Goal: Information Seeking & Learning: Learn about a topic

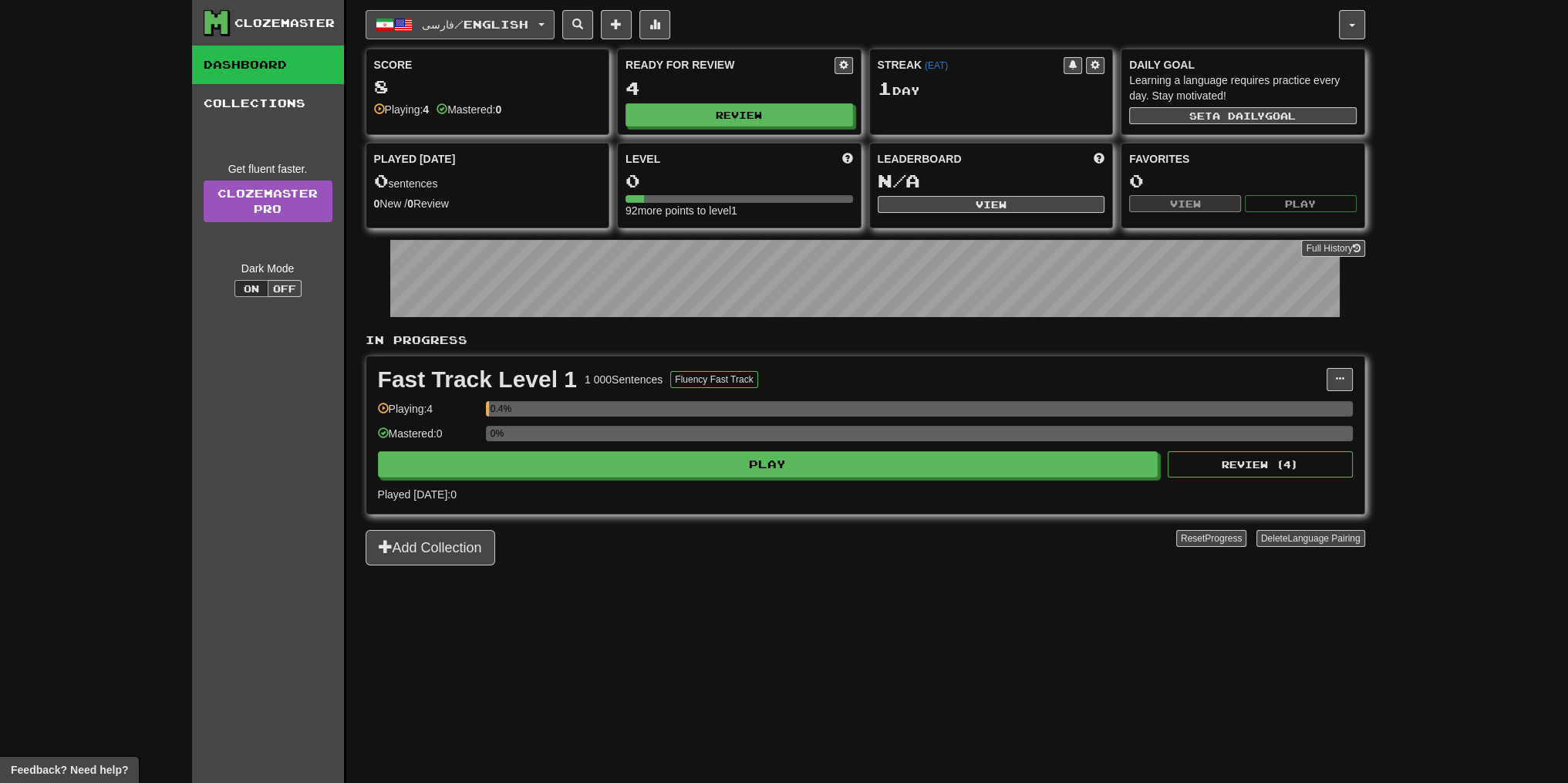
click at [529, 22] on span "فارسی / English" at bounding box center [475, 24] width 106 height 13
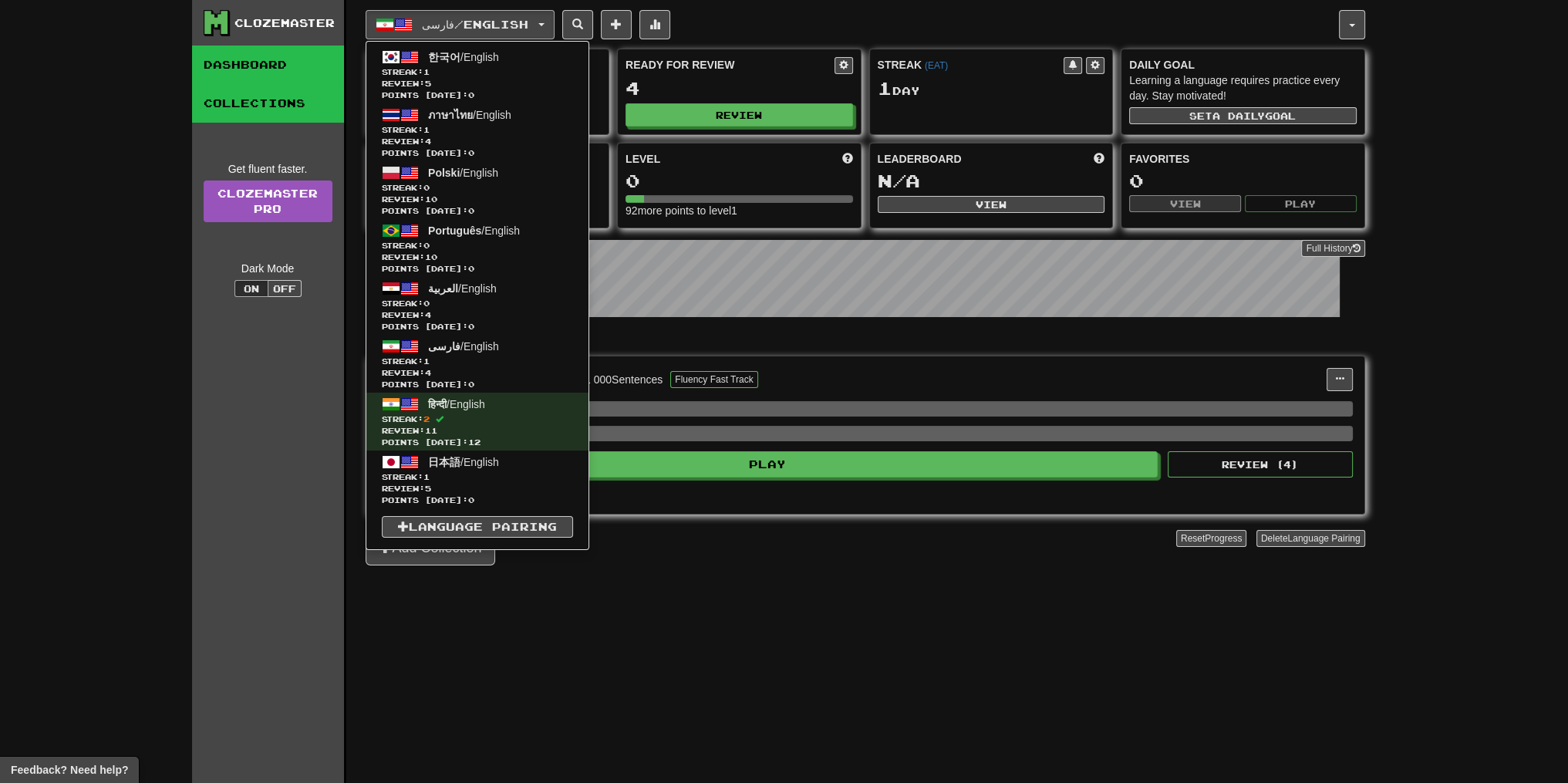
click at [290, 104] on link "Collections" at bounding box center [268, 104] width 151 height 39
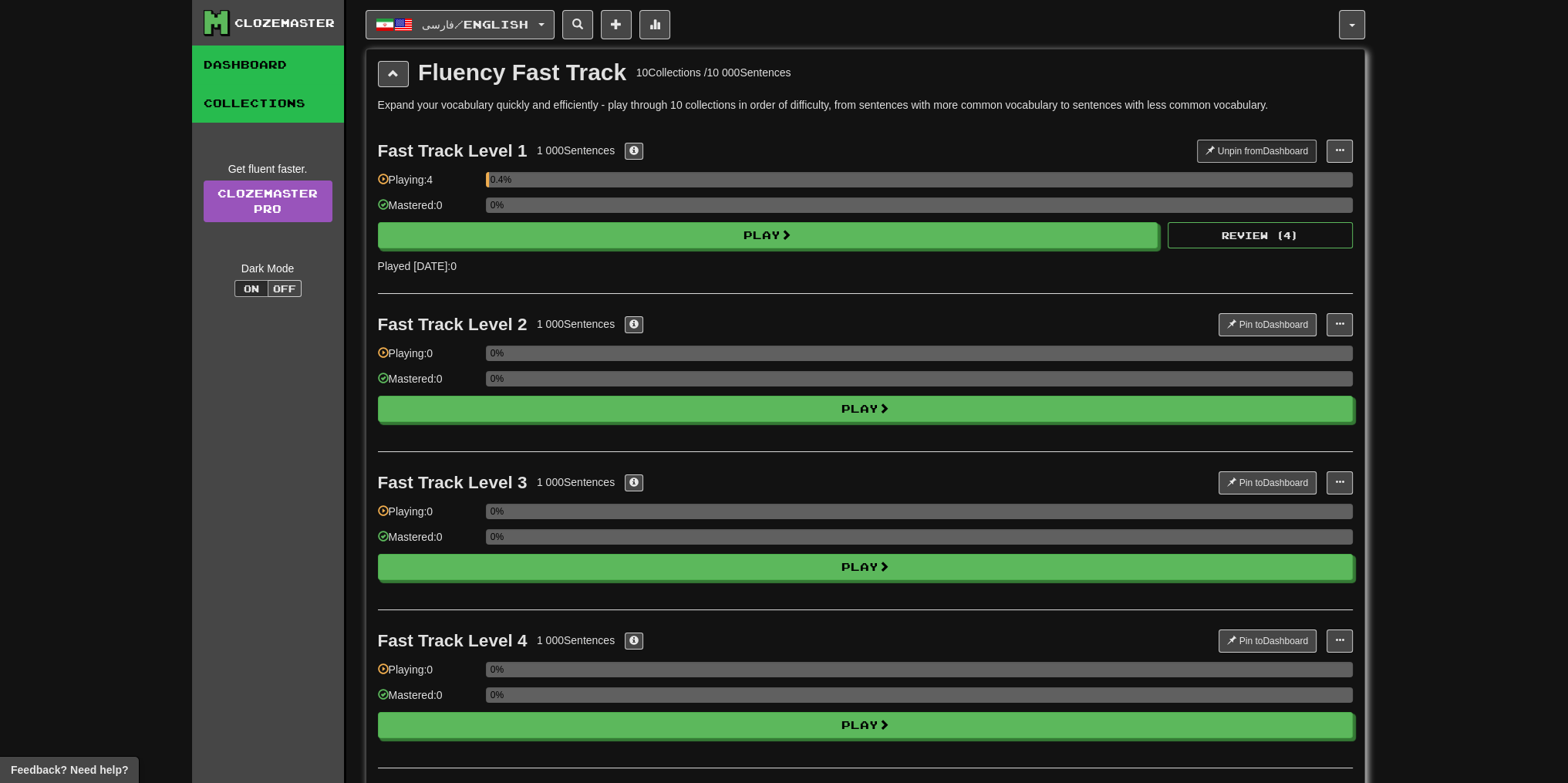
click at [299, 69] on link "Dashboard" at bounding box center [268, 65] width 151 height 39
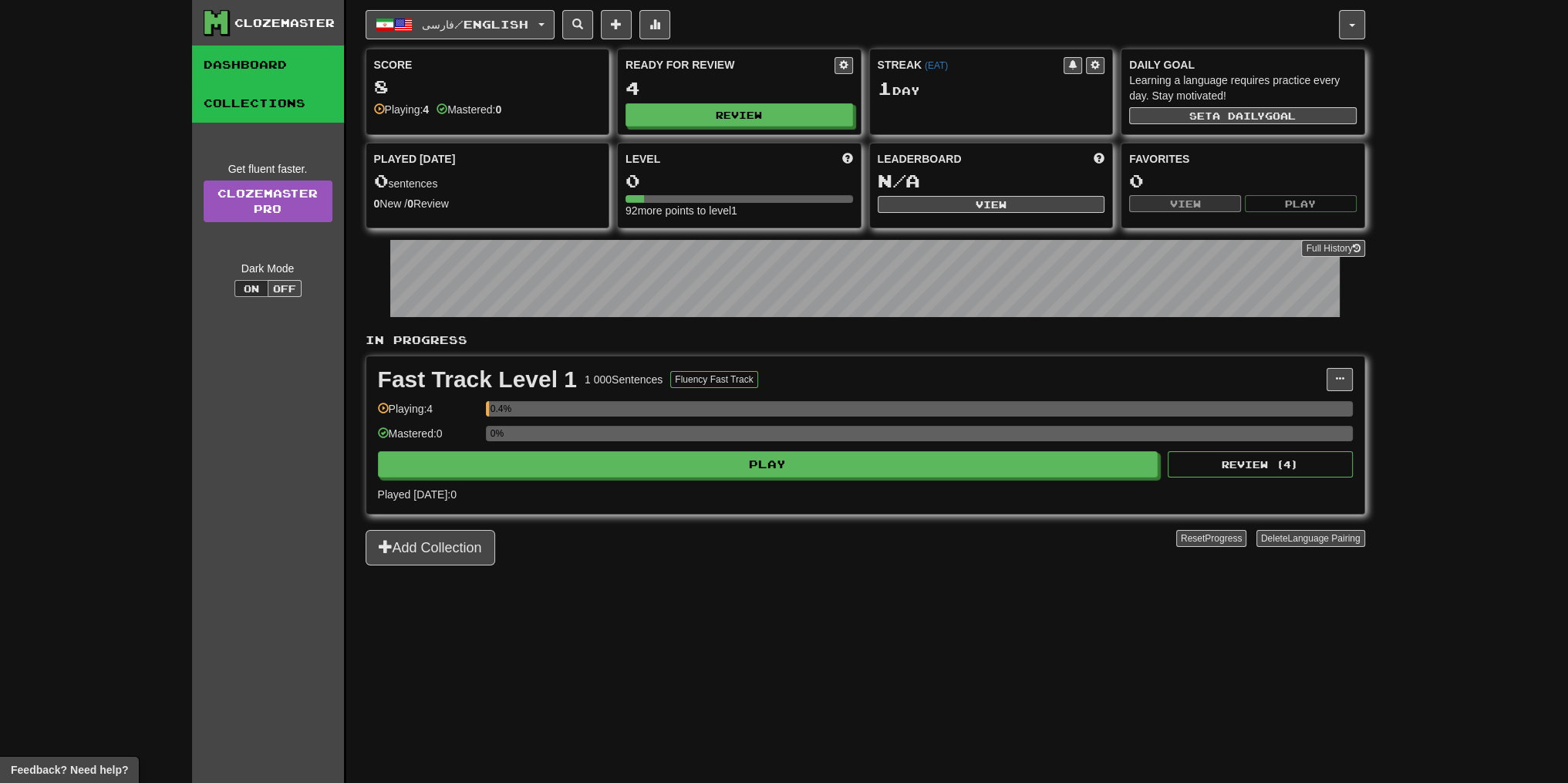
click at [302, 91] on link "Collections" at bounding box center [268, 104] width 151 height 39
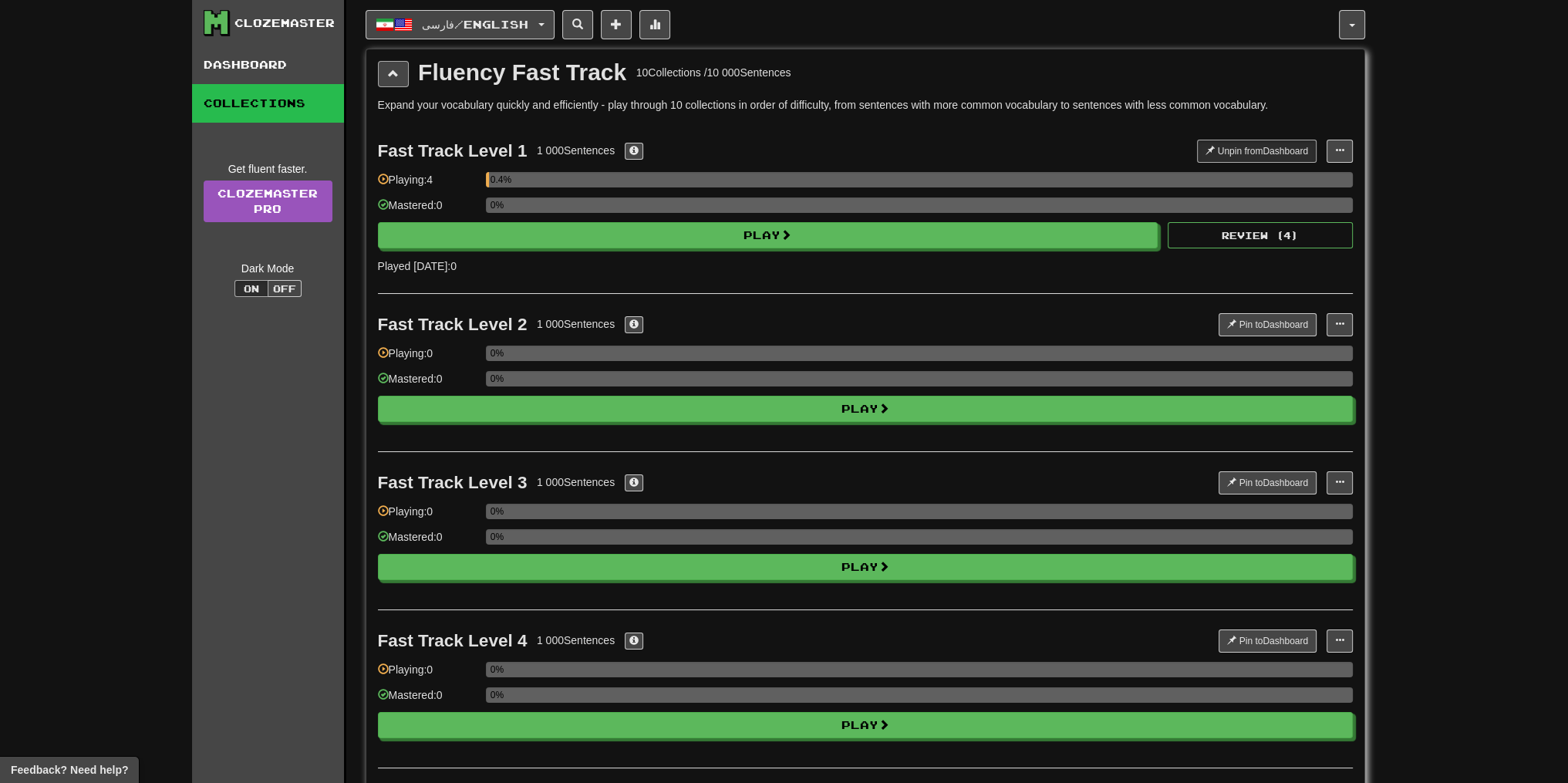
click at [407, 67] on div "Fluency Fast Track 10 Collections / 10 000 Sentences" at bounding box center [865, 73] width 975 height 26
click at [401, 67] on button at bounding box center [393, 73] width 31 height 26
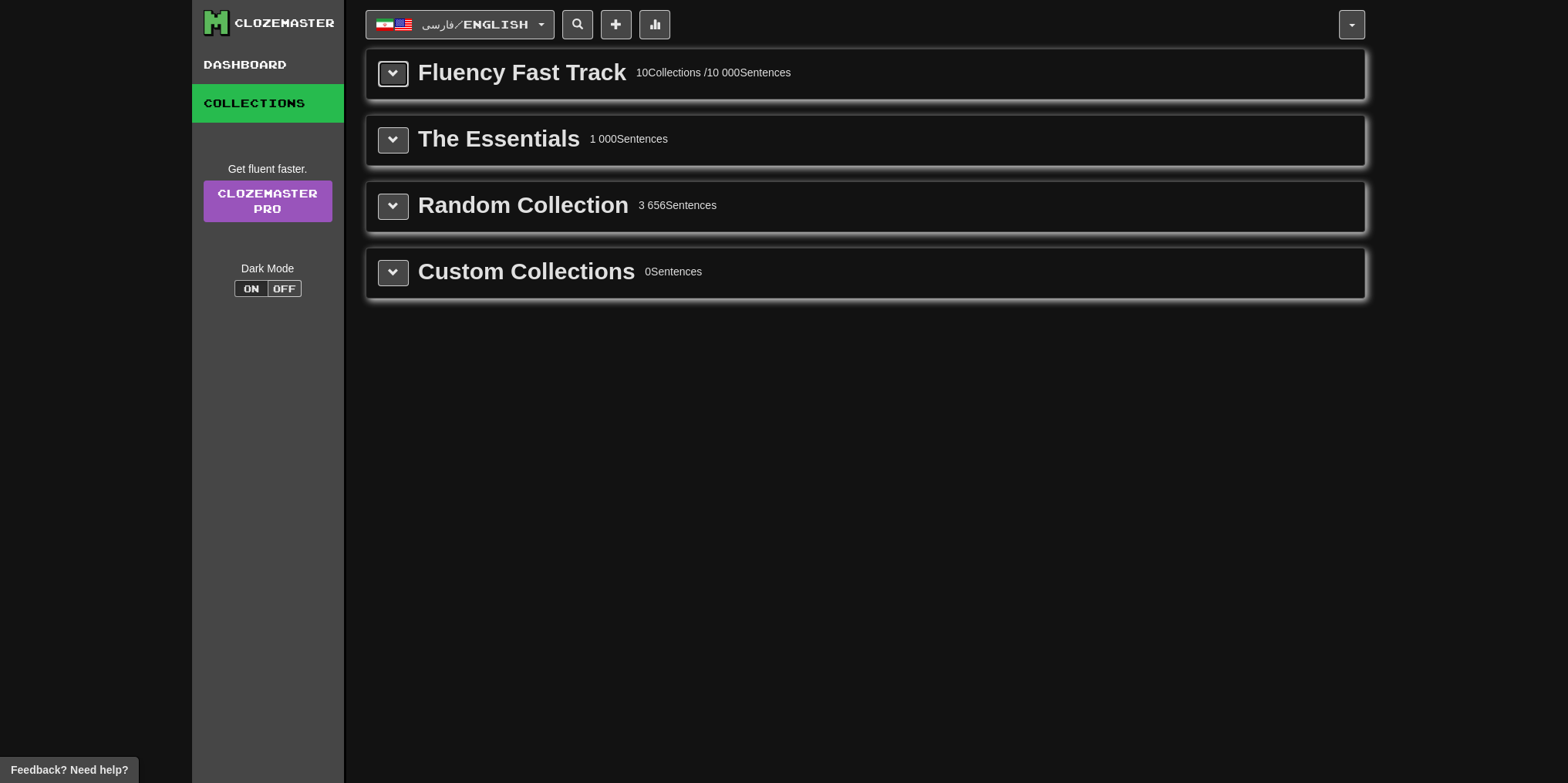
click at [401, 67] on button at bounding box center [393, 73] width 31 height 26
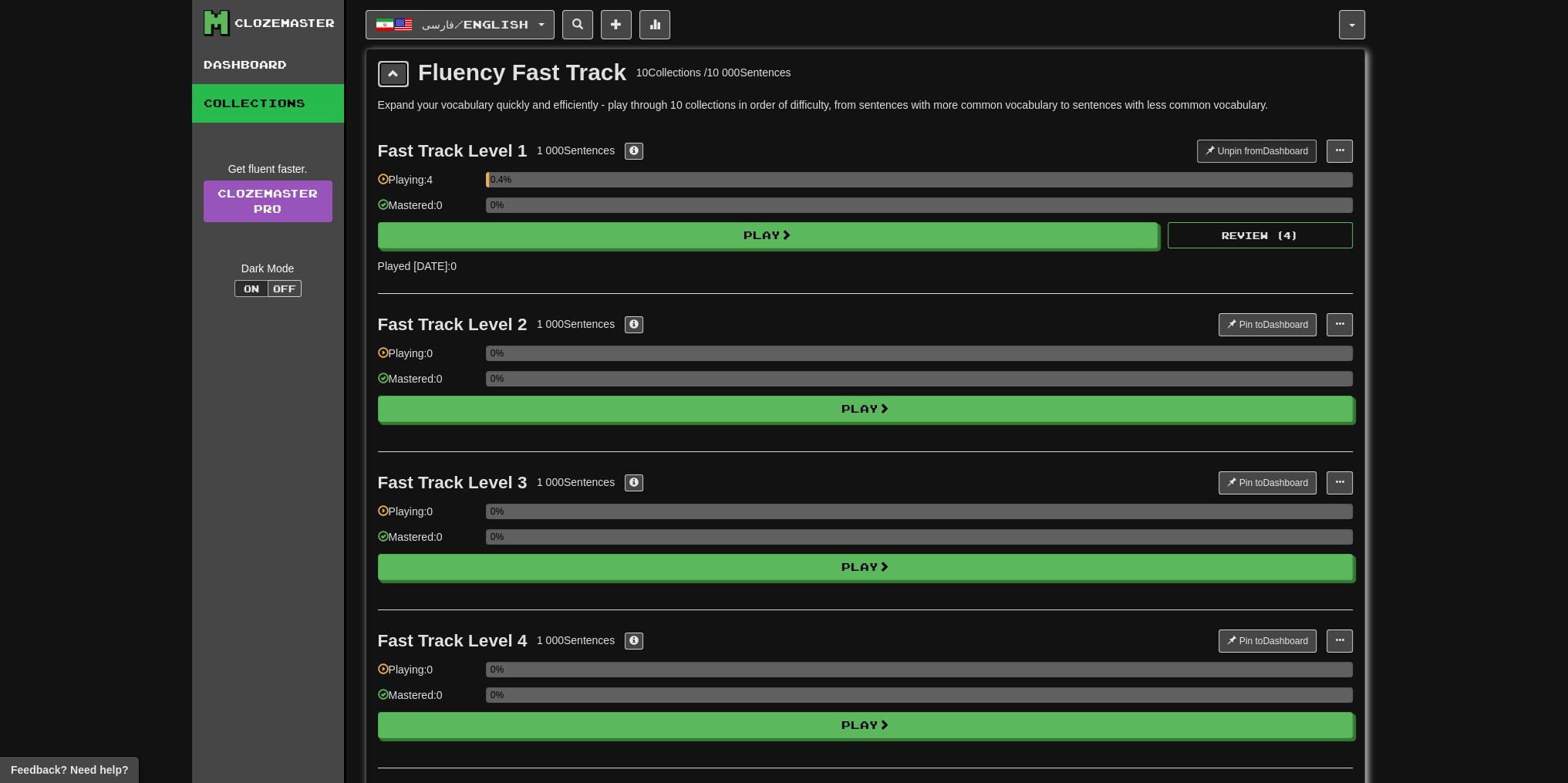
click at [401, 67] on button at bounding box center [393, 73] width 31 height 26
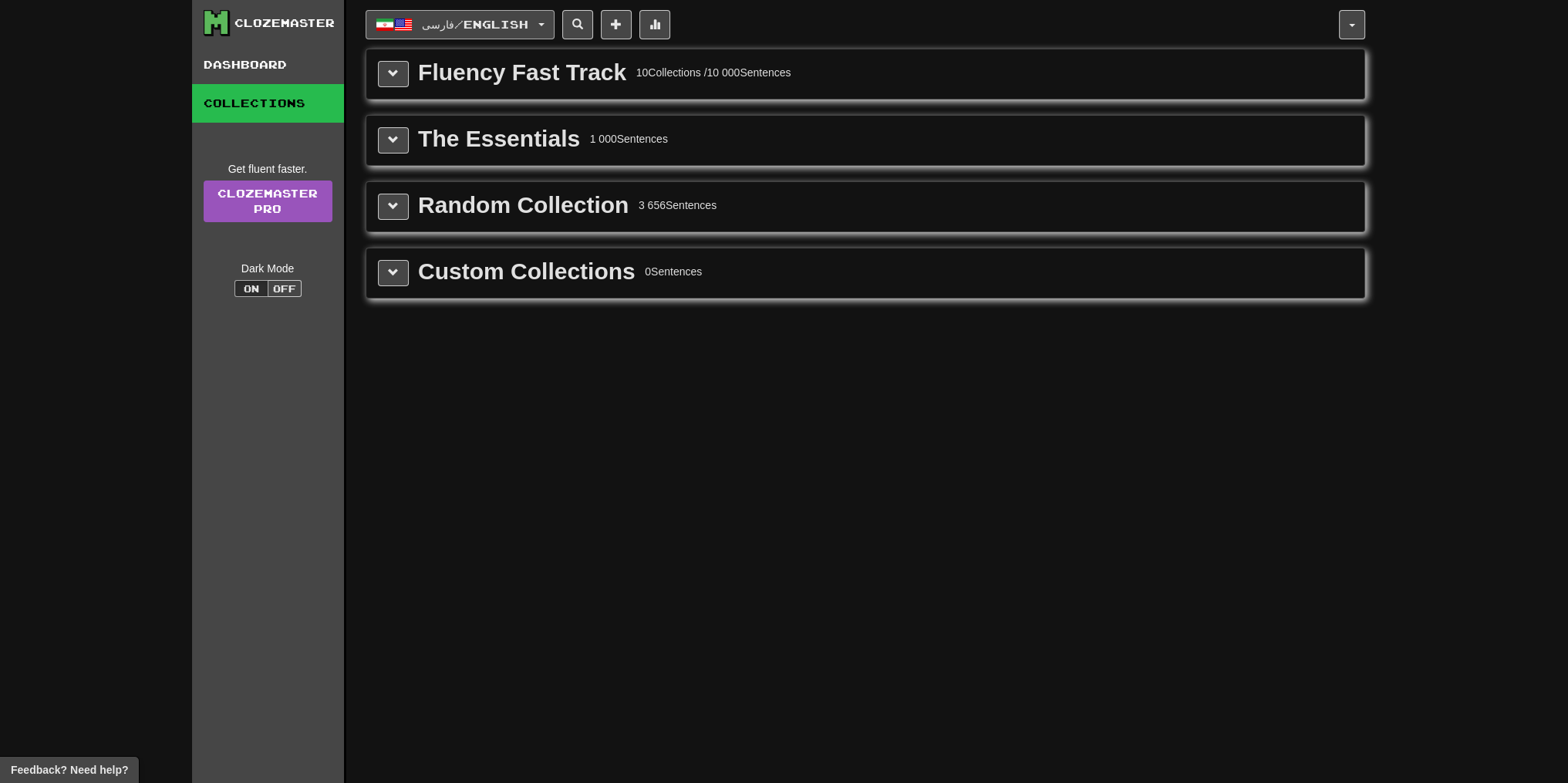
click at [487, 32] on button "فارسی / English" at bounding box center [460, 24] width 189 height 29
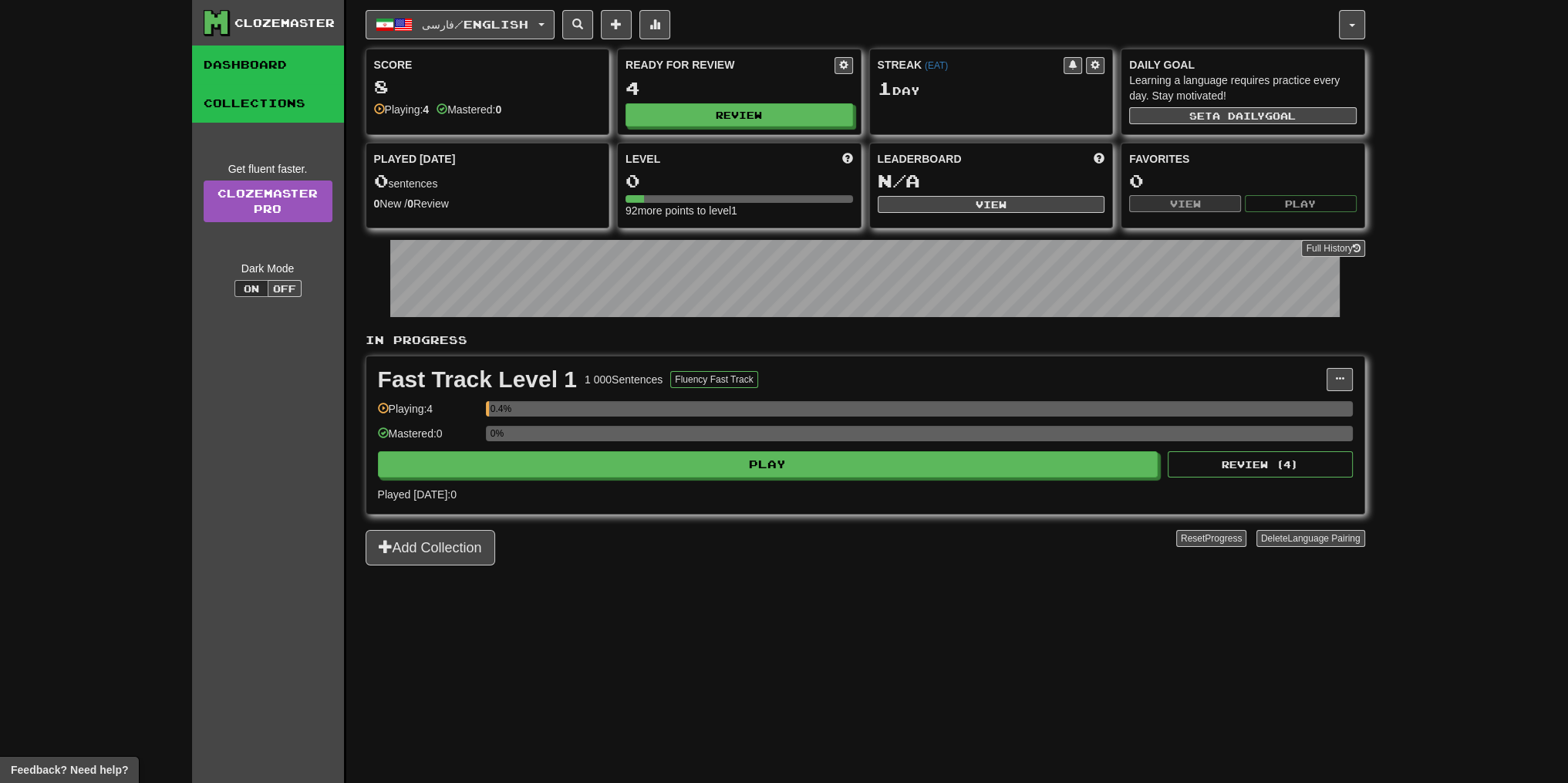
click at [320, 98] on link "Collections" at bounding box center [268, 104] width 151 height 39
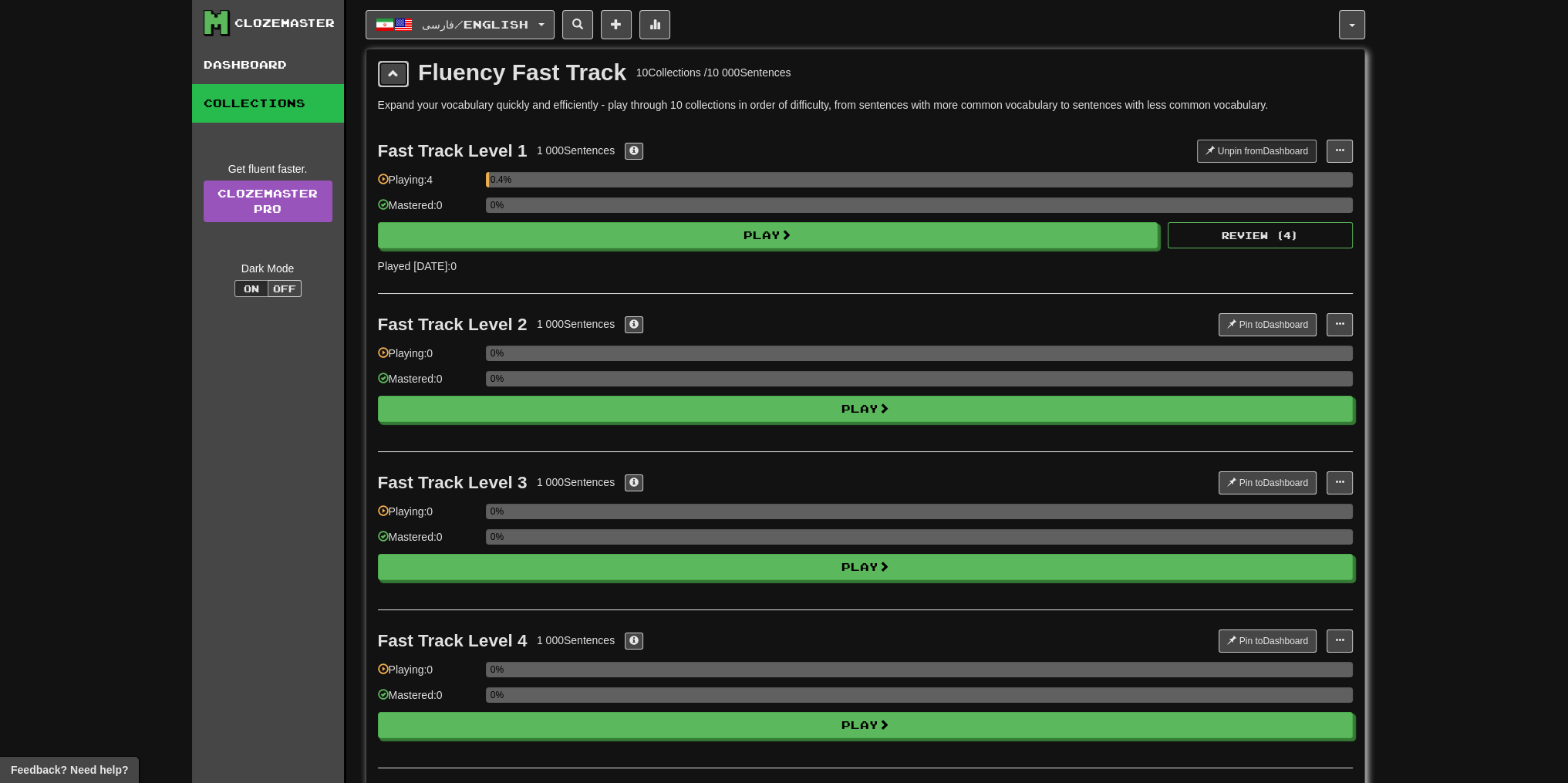
click at [378, 77] on button at bounding box center [393, 73] width 31 height 26
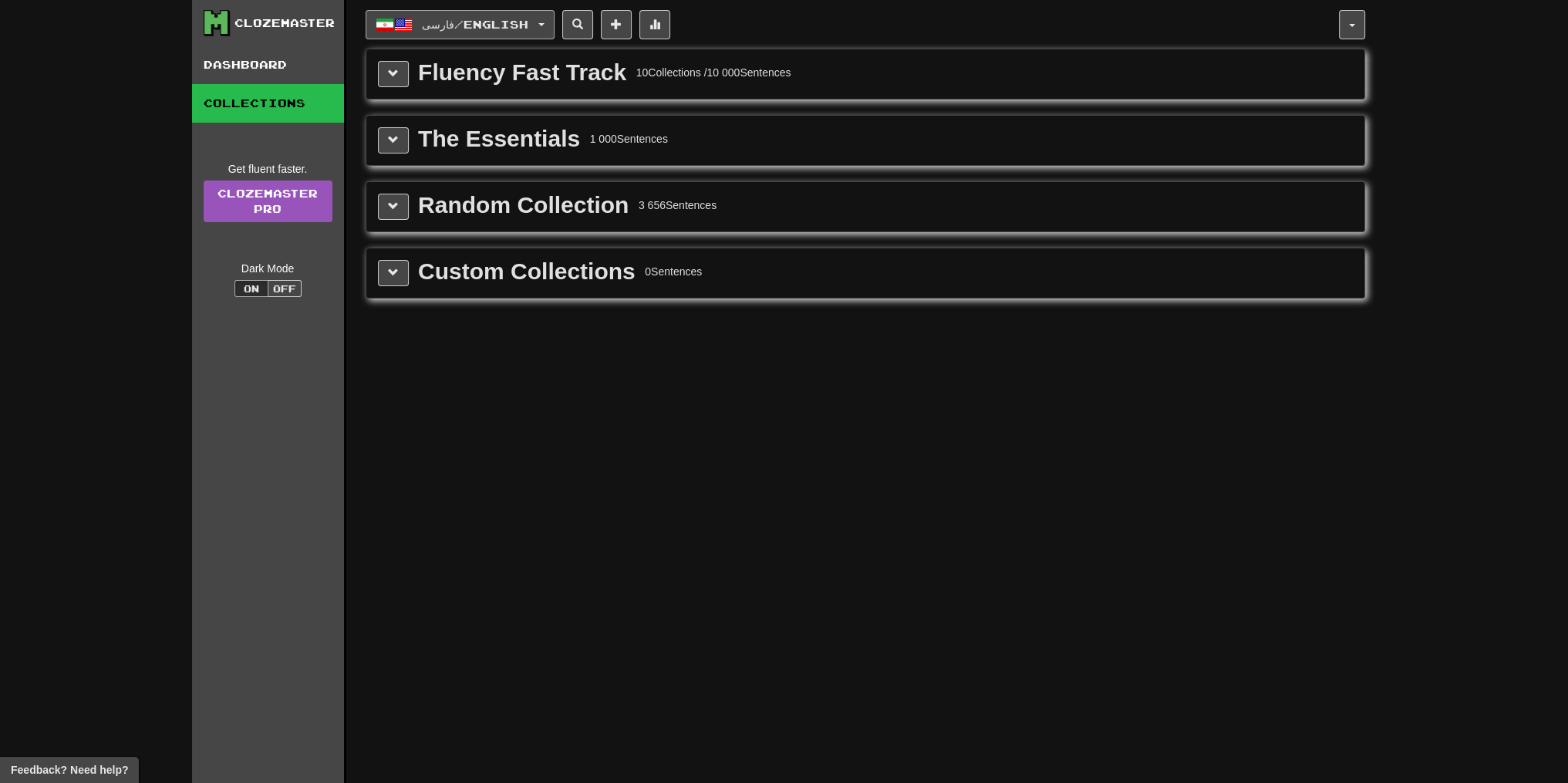
click at [501, 30] on span "فارسی / English" at bounding box center [475, 24] width 106 height 13
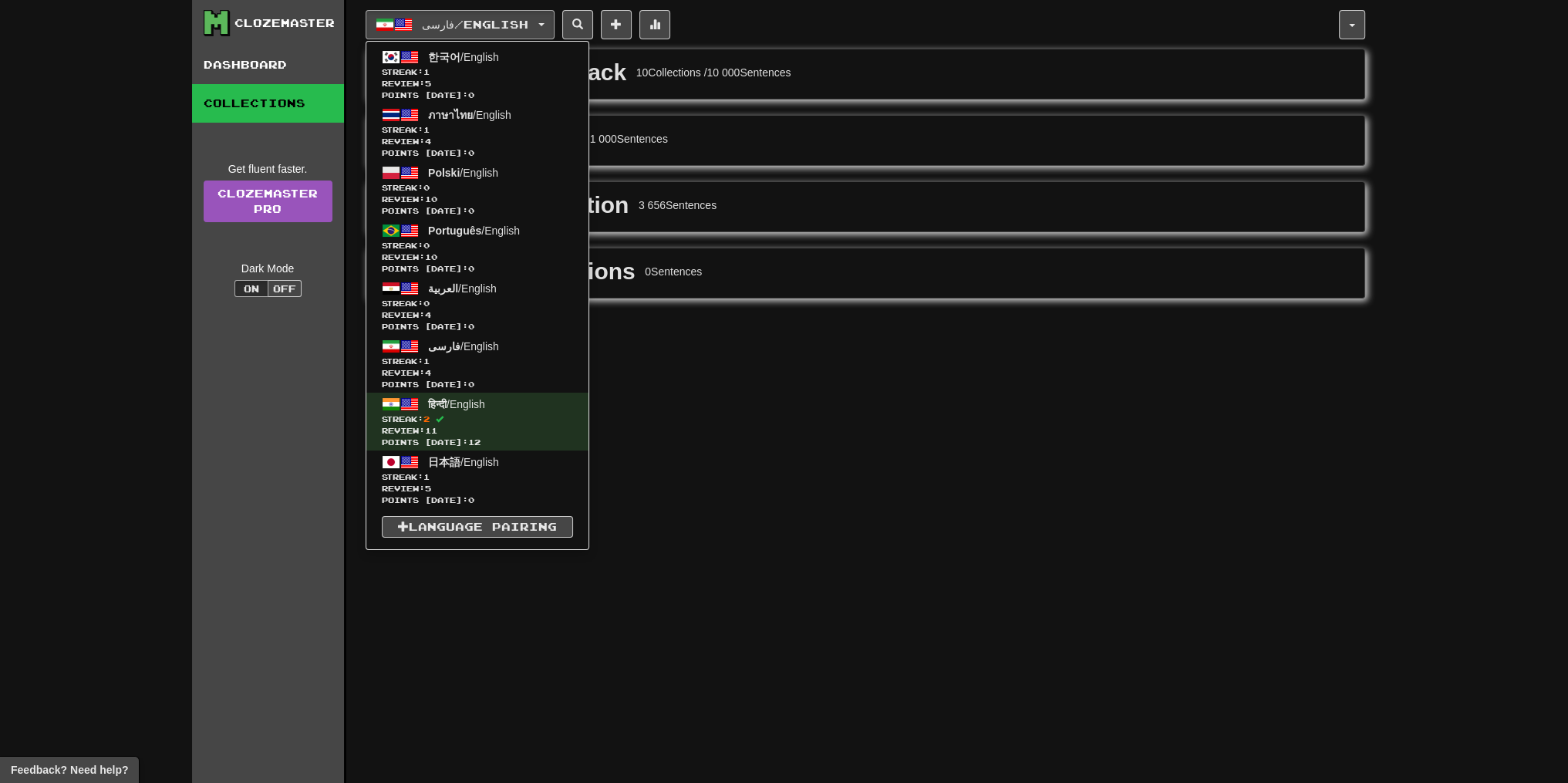
click at [677, 151] on div "The Essentials 1 000 Sentences" at bounding box center [865, 140] width 975 height 26
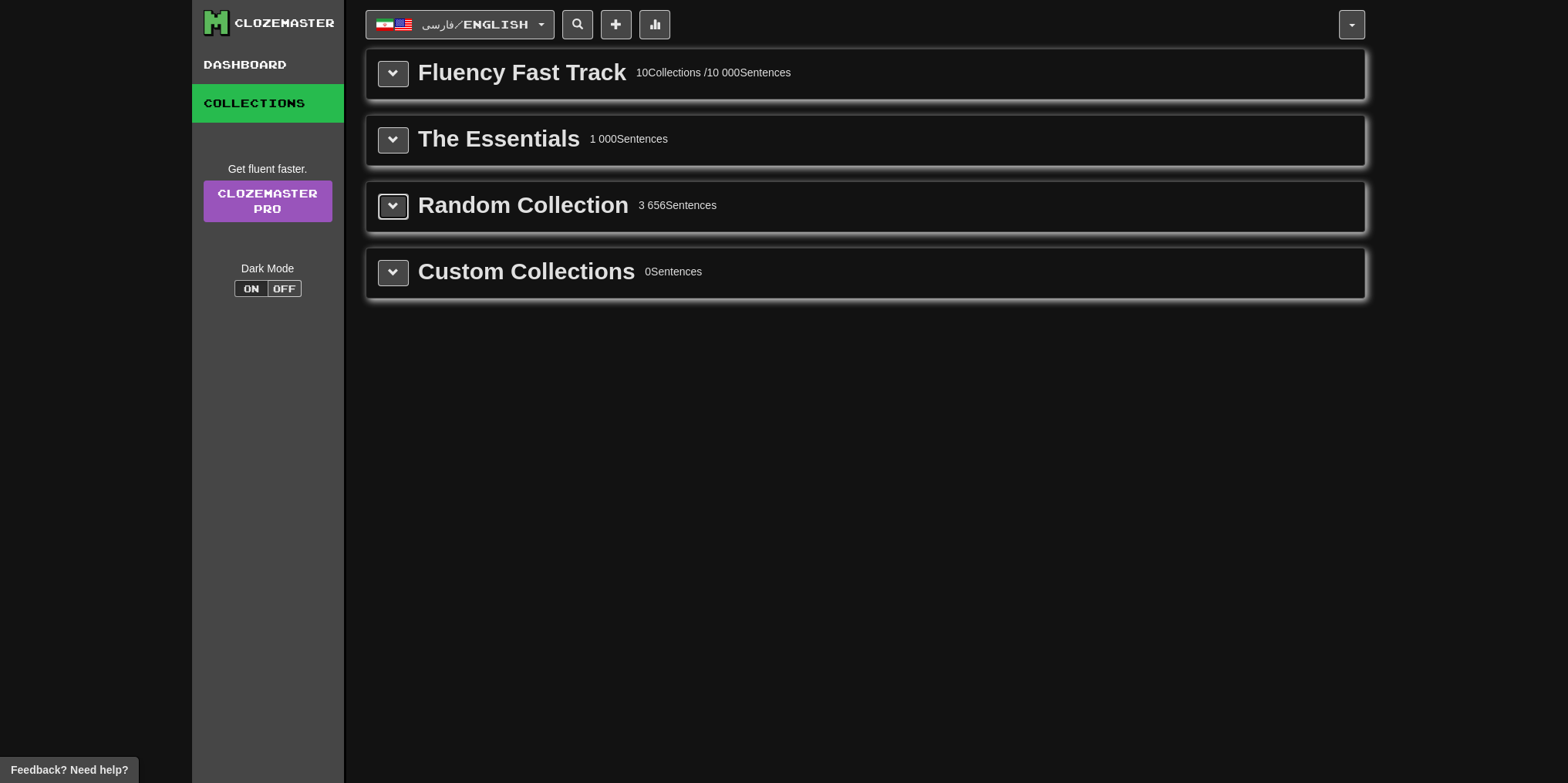
click at [391, 194] on button at bounding box center [393, 206] width 31 height 26
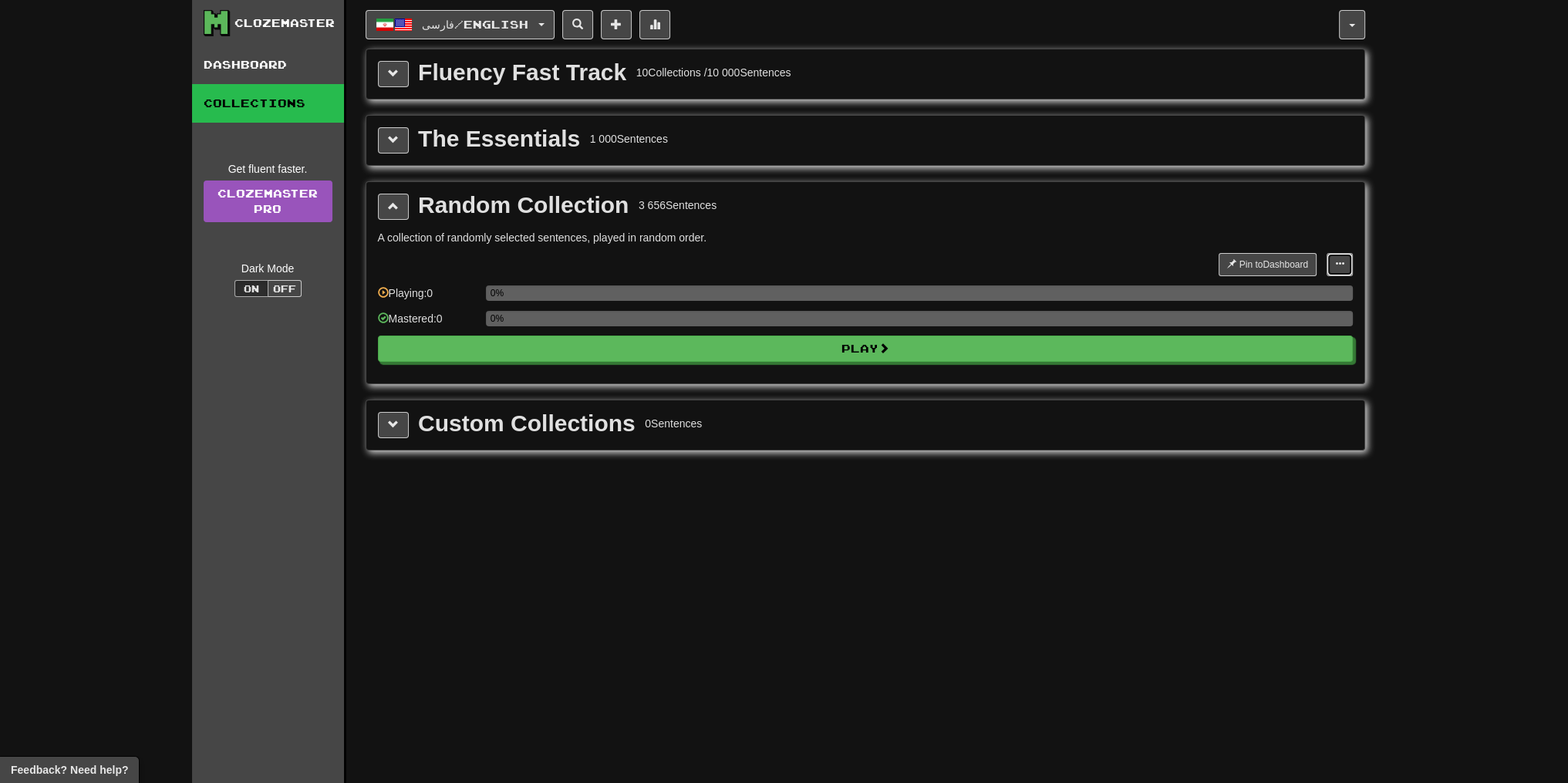
click at [1345, 262] on button at bounding box center [1339, 264] width 26 height 23
click at [1316, 290] on span "Manage Sentences" at bounding box center [1289, 292] width 93 height 13
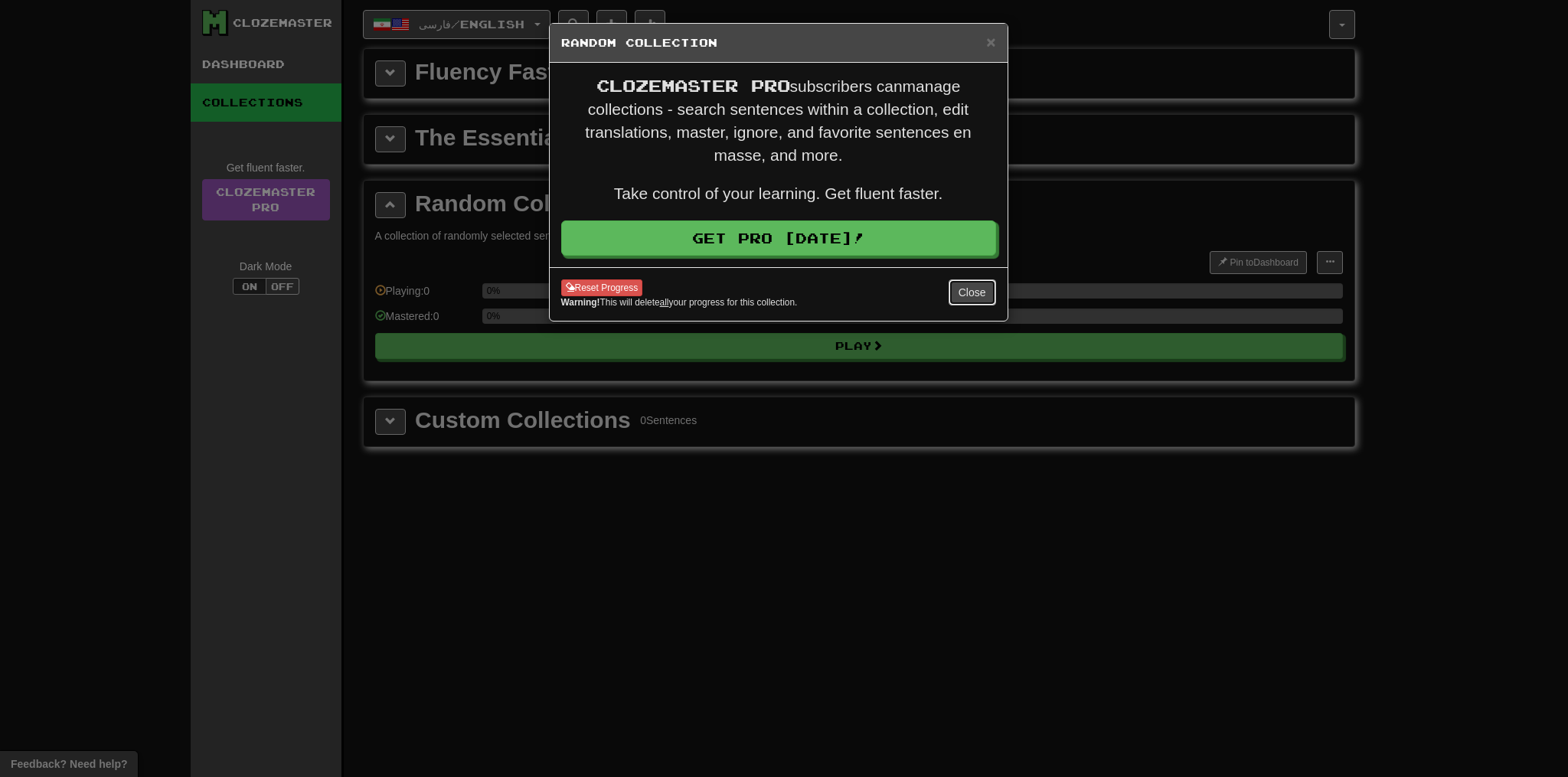
click at [975, 283] on button "Close" at bounding box center [972, 292] width 48 height 26
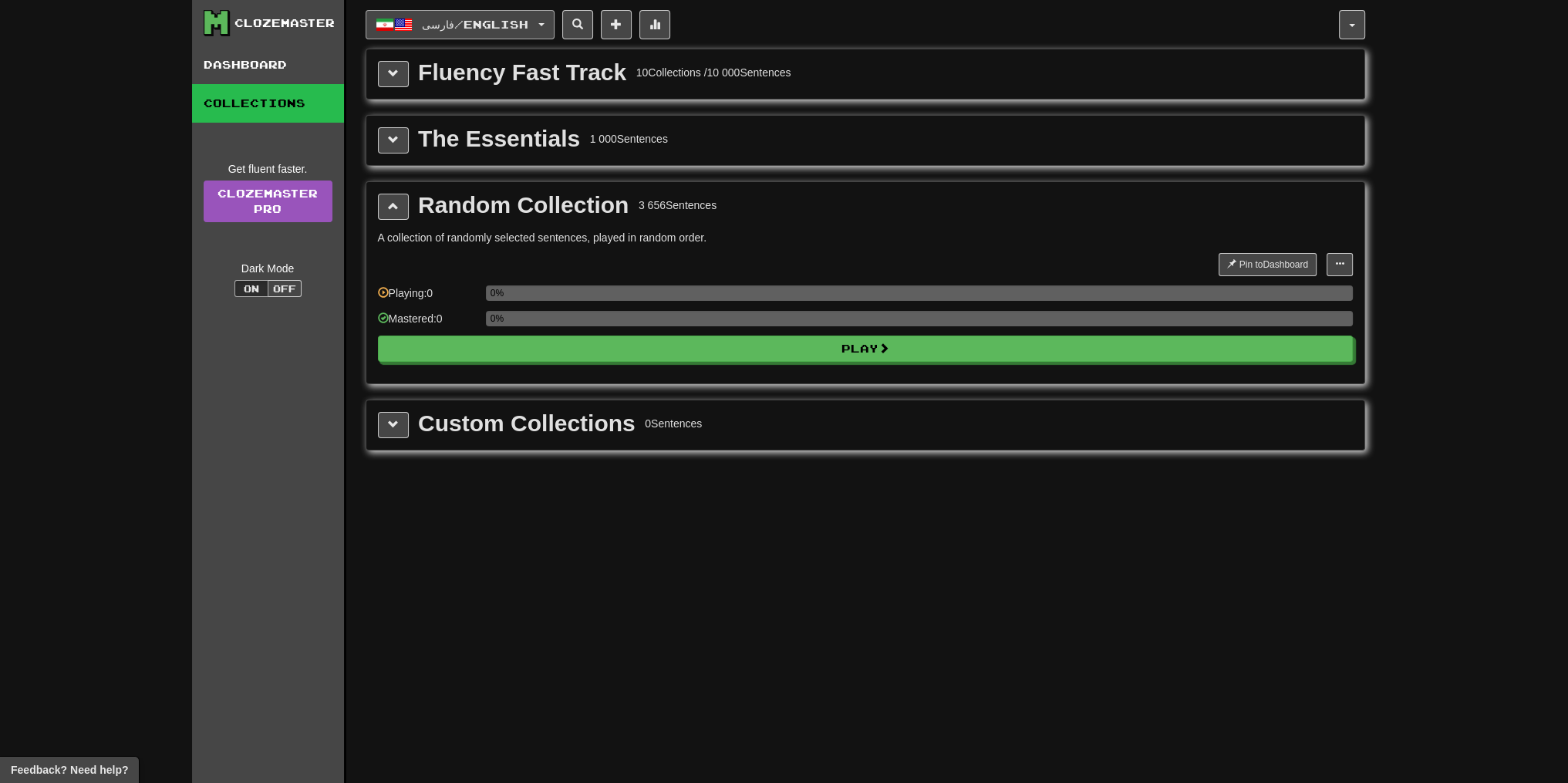
click at [526, 29] on span "فارسی / English" at bounding box center [475, 24] width 106 height 13
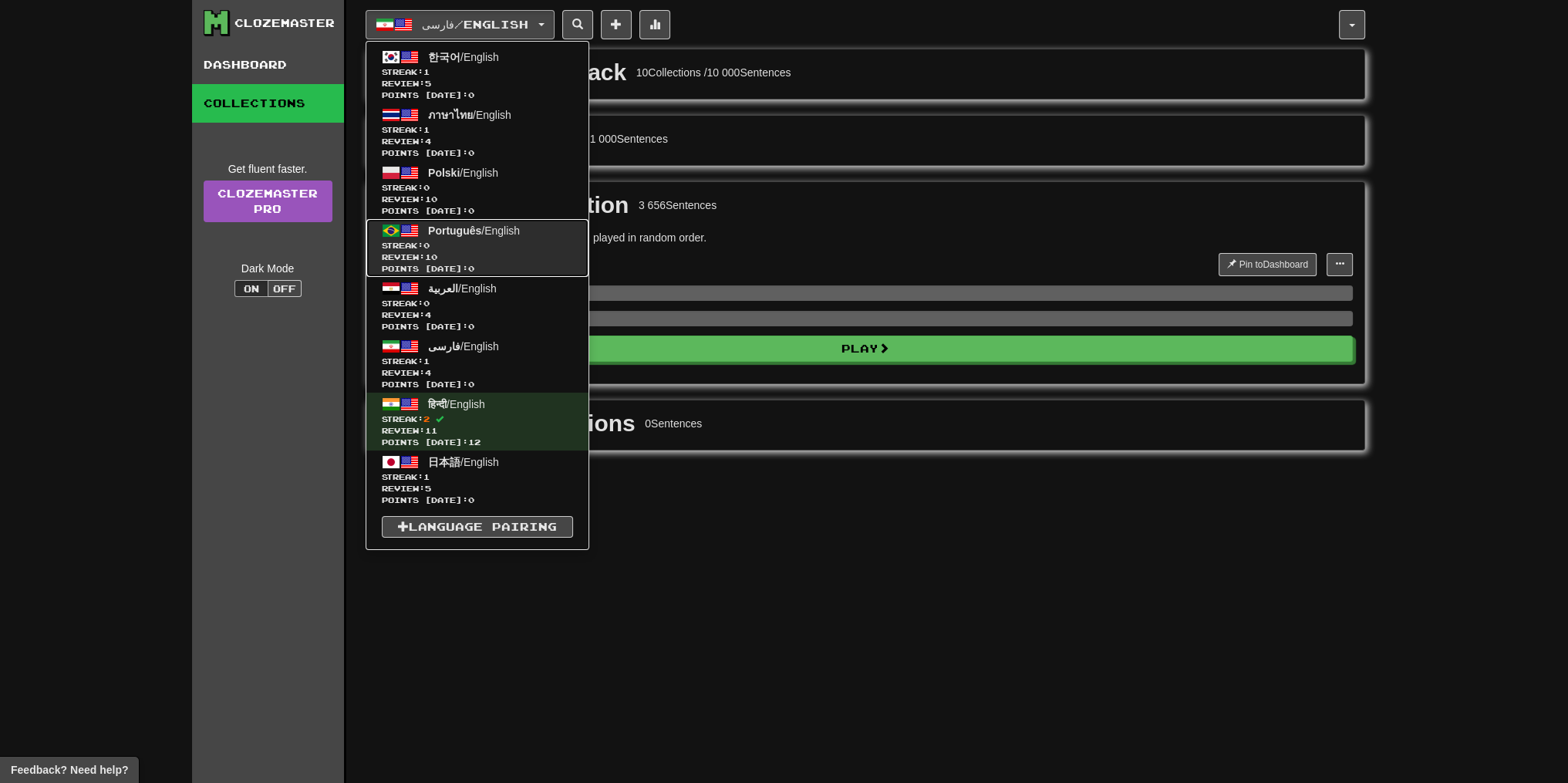
click at [546, 229] on link "Português / English Streak: 0 Review: 10 Points today: 0" at bounding box center [477, 248] width 222 height 58
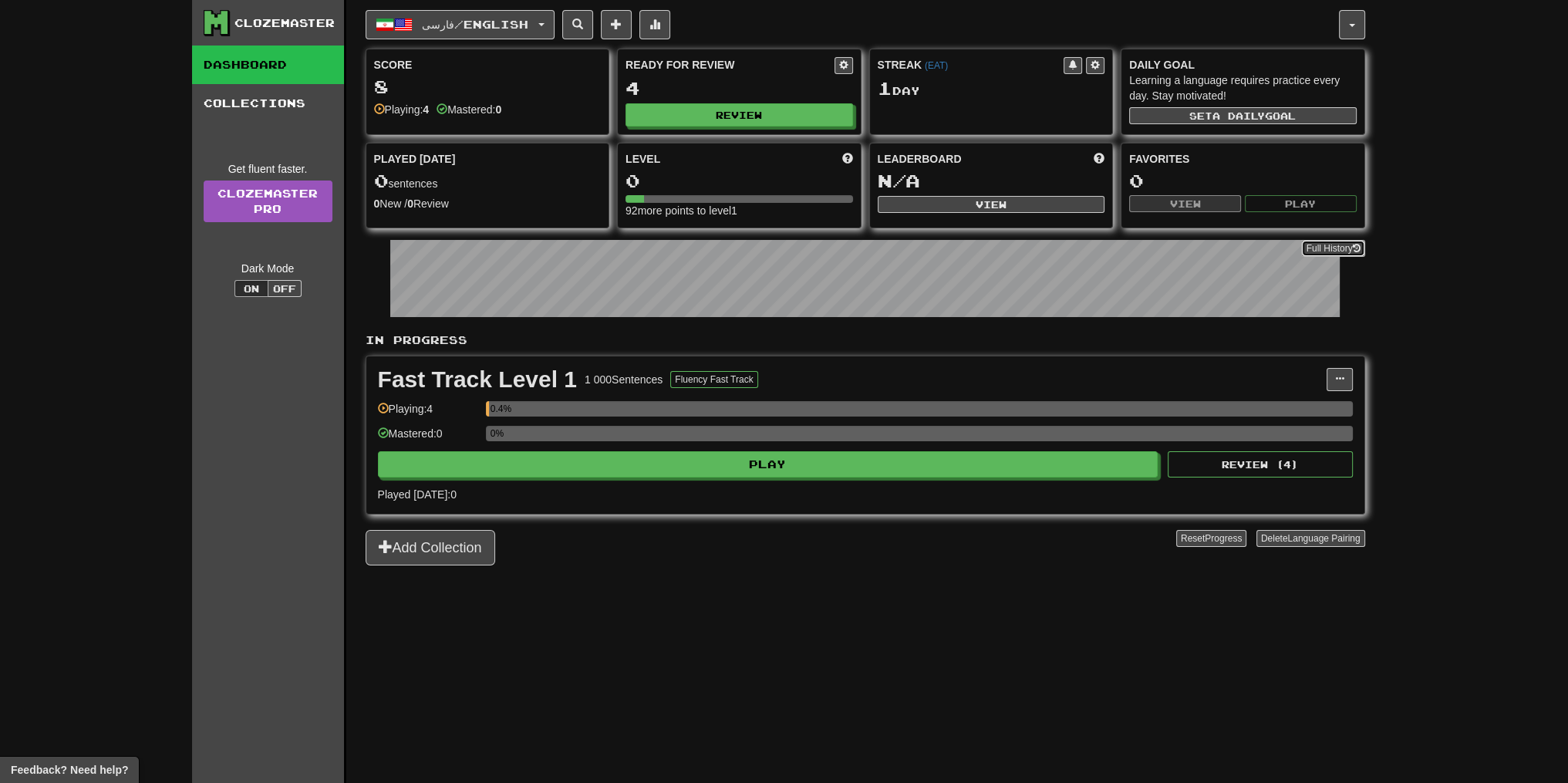
click at [1326, 267] on div "Full History" at bounding box center [864, 280] width 999 height 97
click at [1374, 258] on div "Clozemaster Dashboard Collections Get fluent faster. Clozemaster Pro Dark Mode …" at bounding box center [784, 392] width 1184 height 783
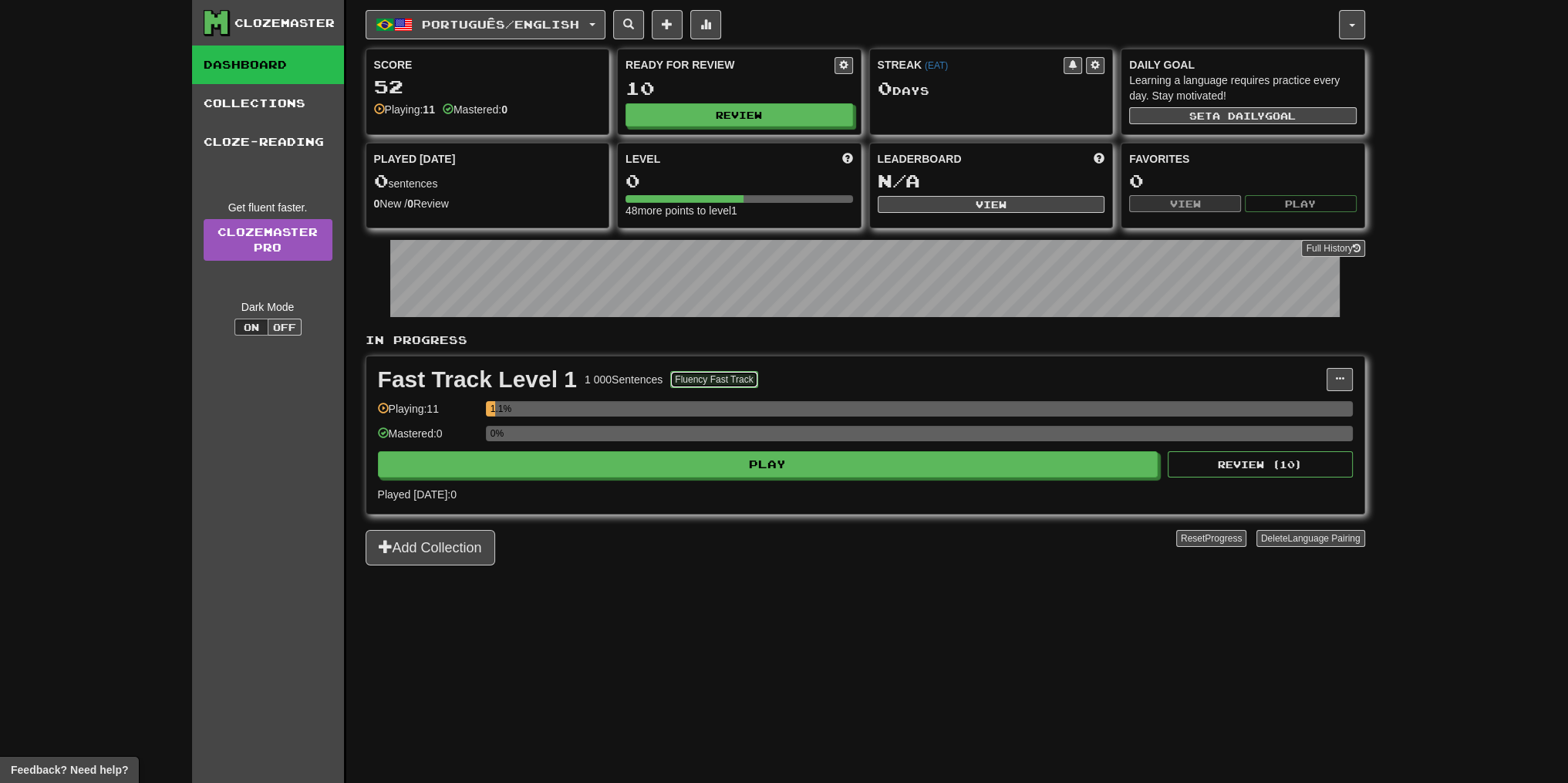
click at [735, 371] on button "Fluency Fast Track" at bounding box center [714, 380] width 88 height 17
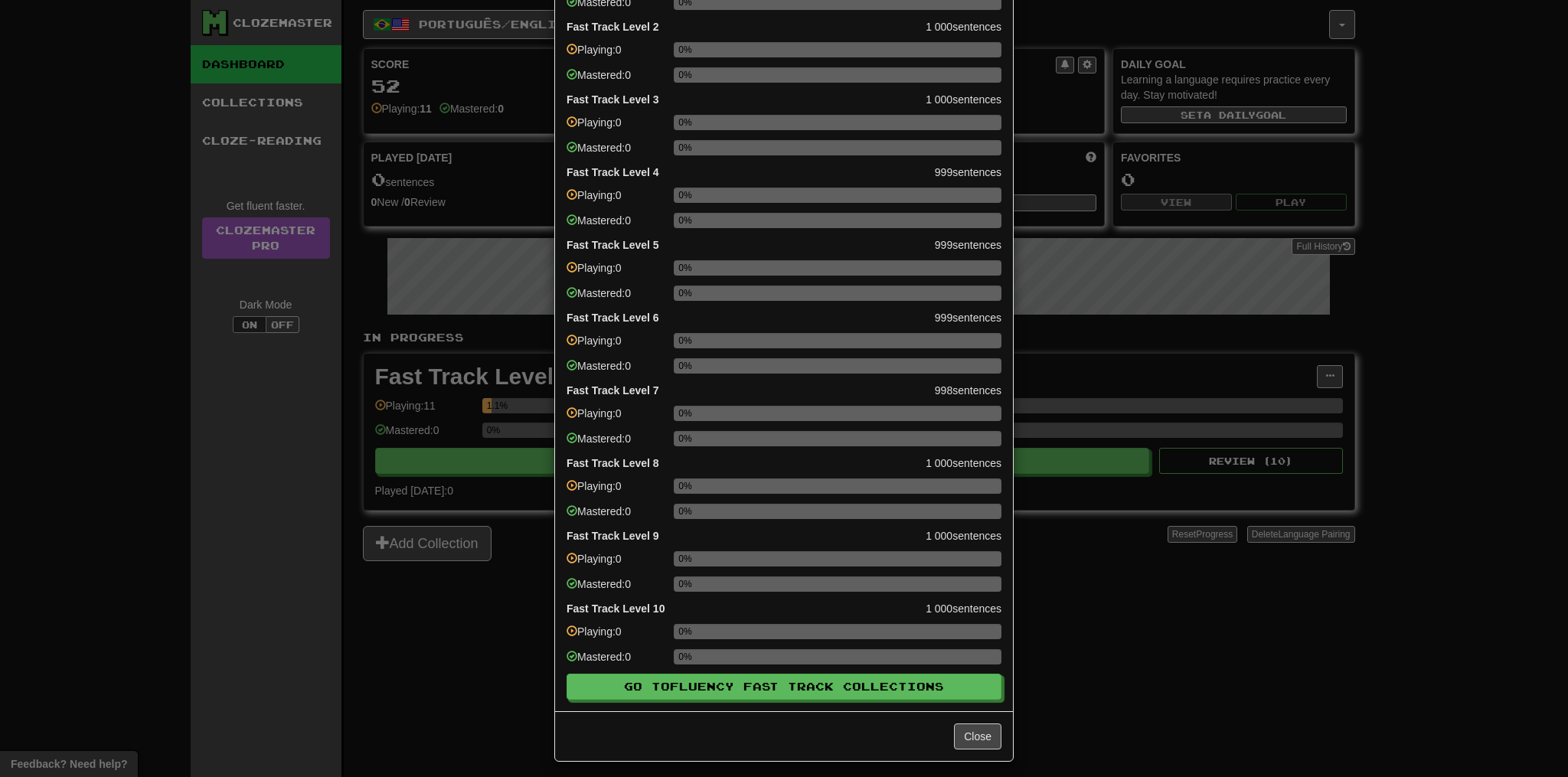
scroll to position [134, 0]
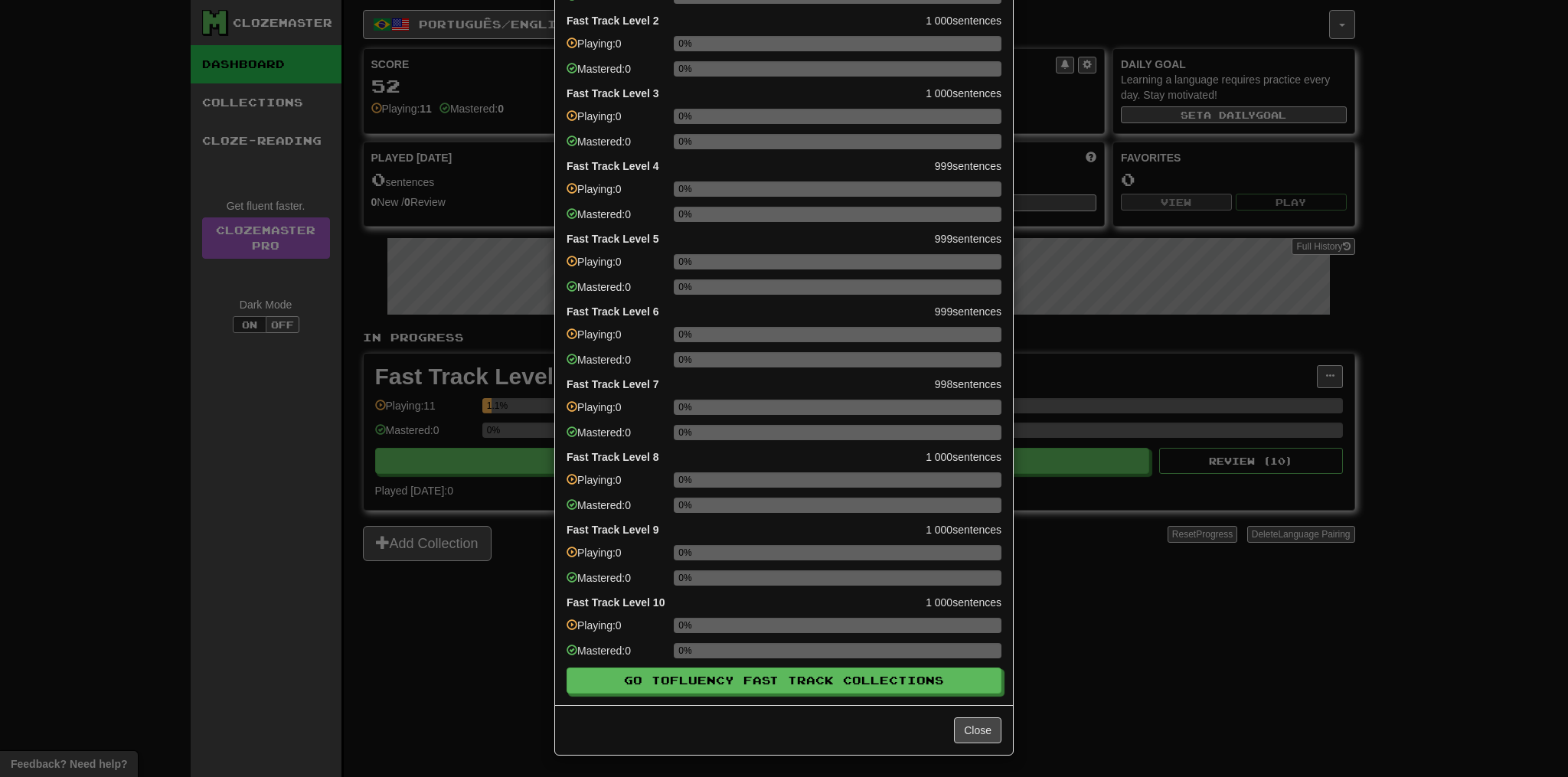
click at [1116, 343] on div "× Fluency Fast Track Progress Fast Track Level 1 1 000 sentences Playing: 11 1.…" at bounding box center [784, 388] width 1568 height 777
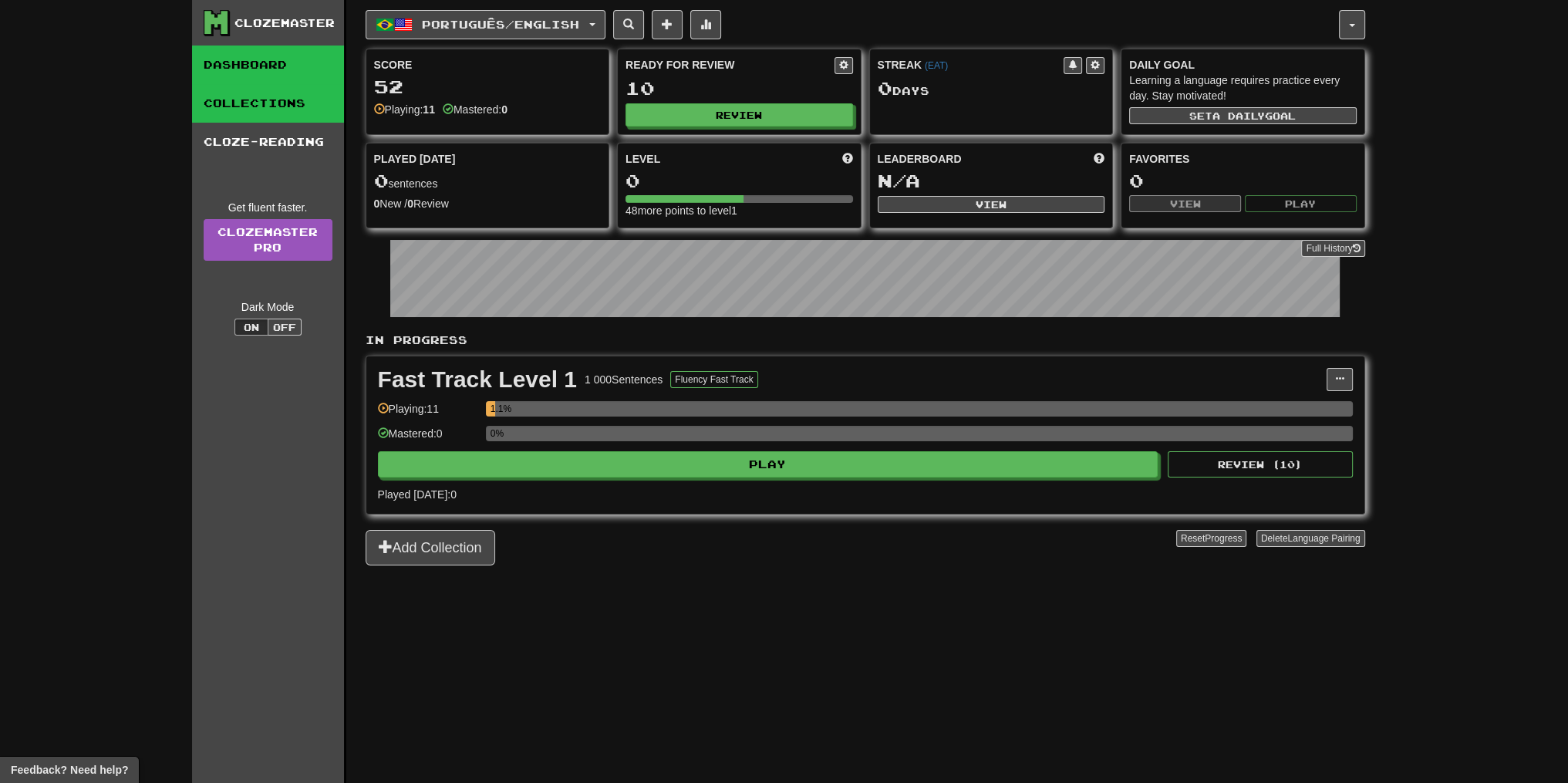
click at [286, 115] on link "Collections" at bounding box center [268, 104] width 151 height 39
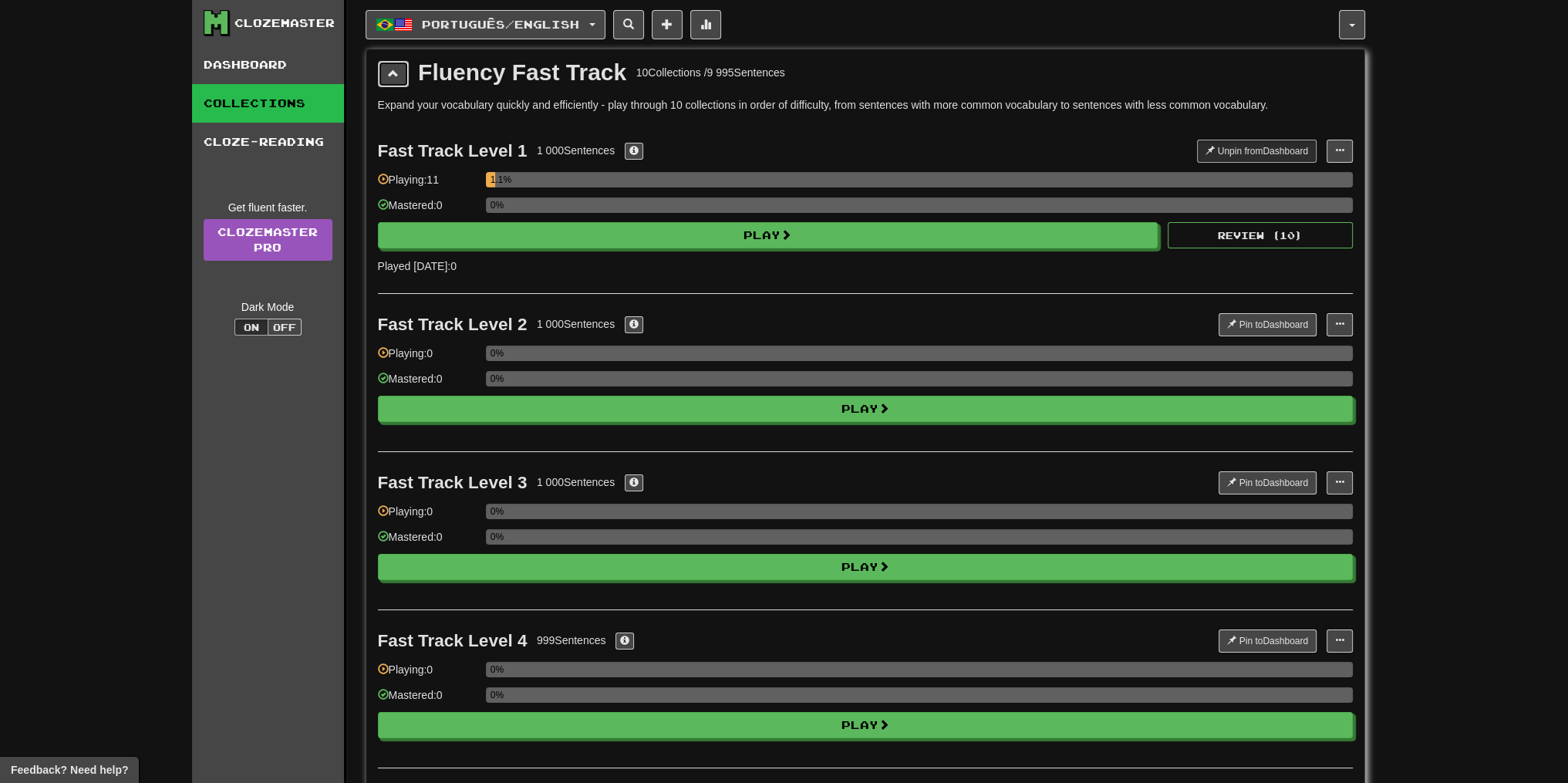
click at [387, 84] on button at bounding box center [393, 73] width 31 height 26
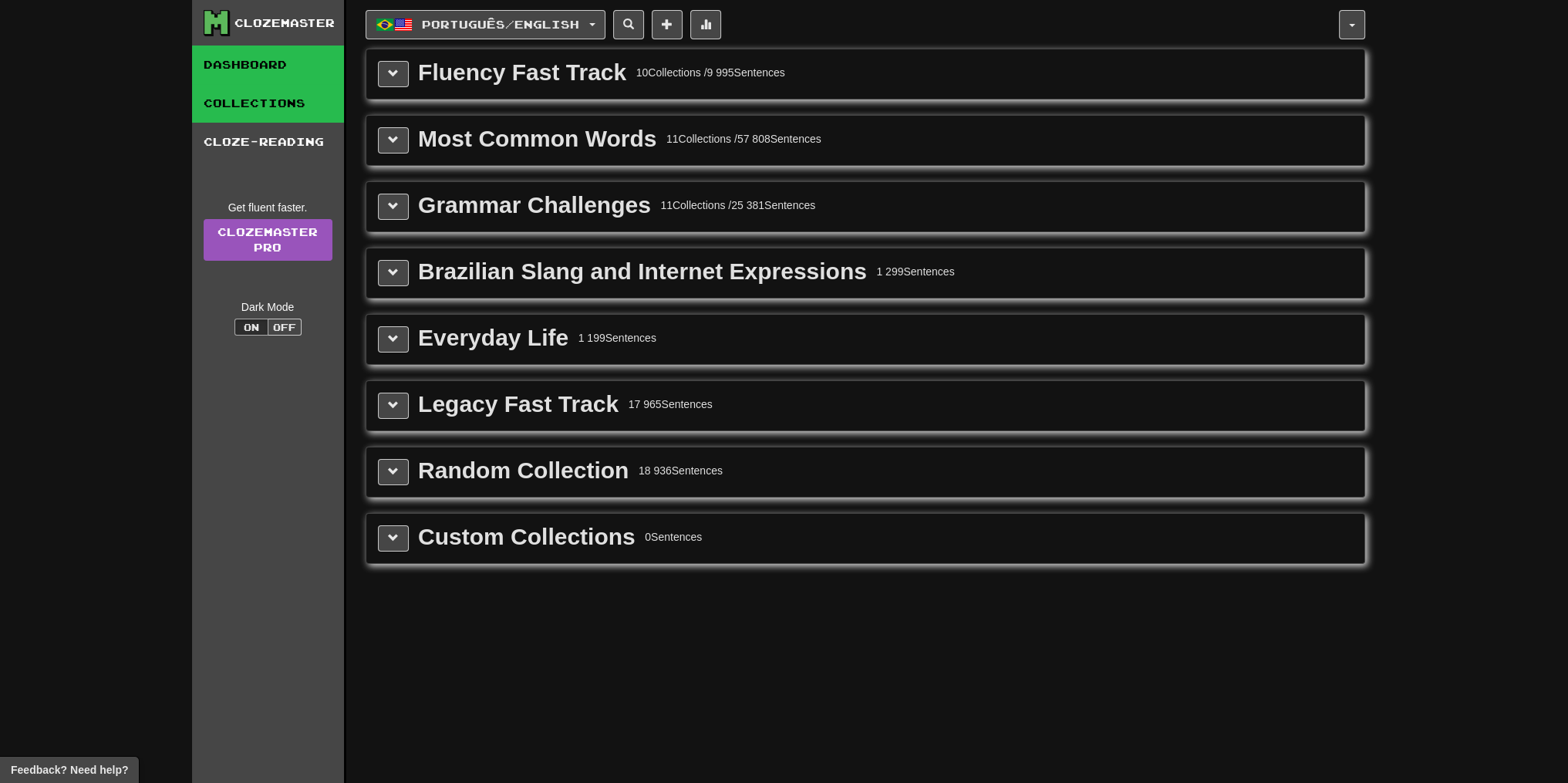
click at [304, 61] on link "Dashboard" at bounding box center [268, 65] width 151 height 39
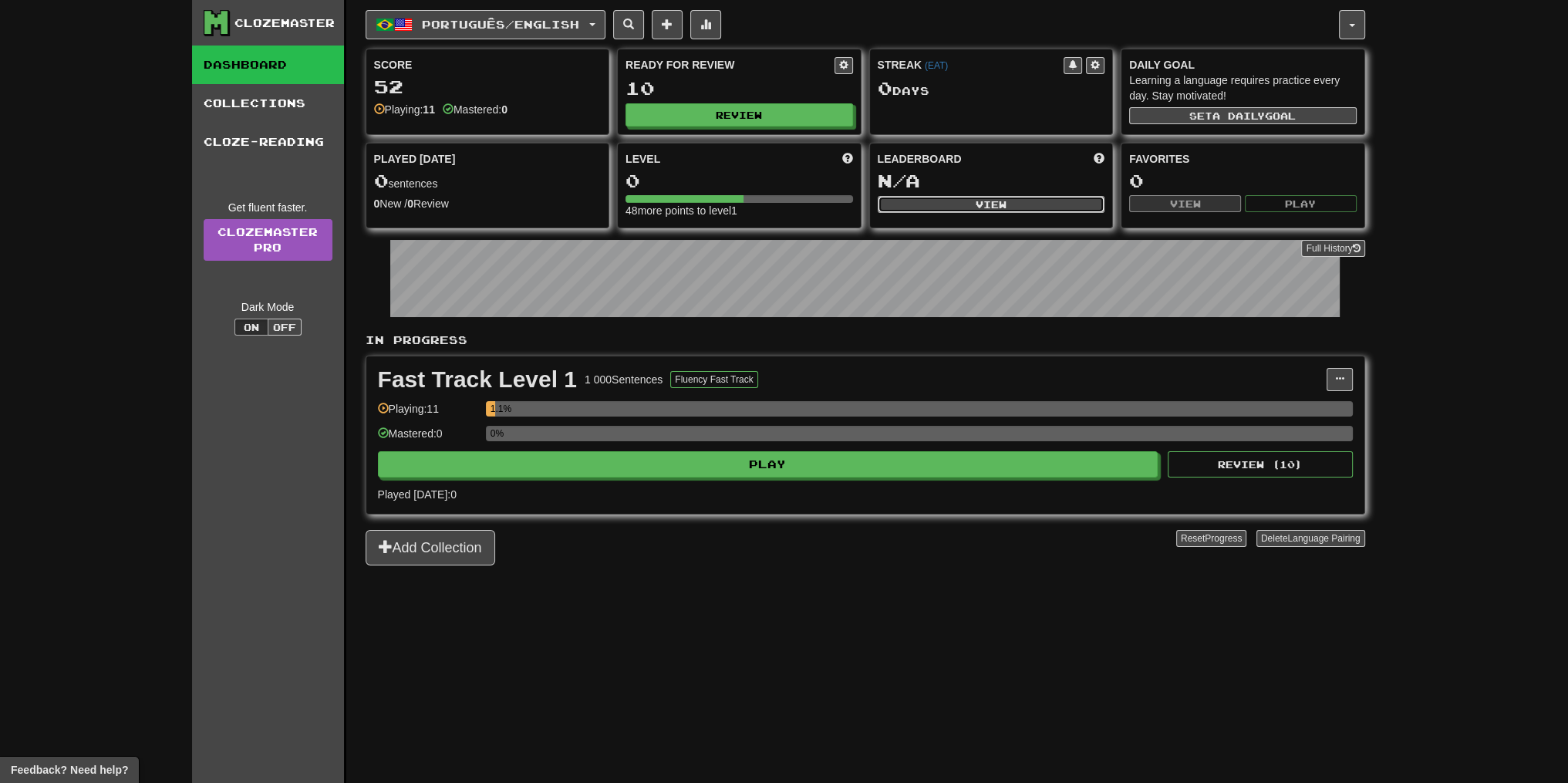
click at [949, 209] on button "View" at bounding box center [991, 205] width 227 height 17
select select "**********"
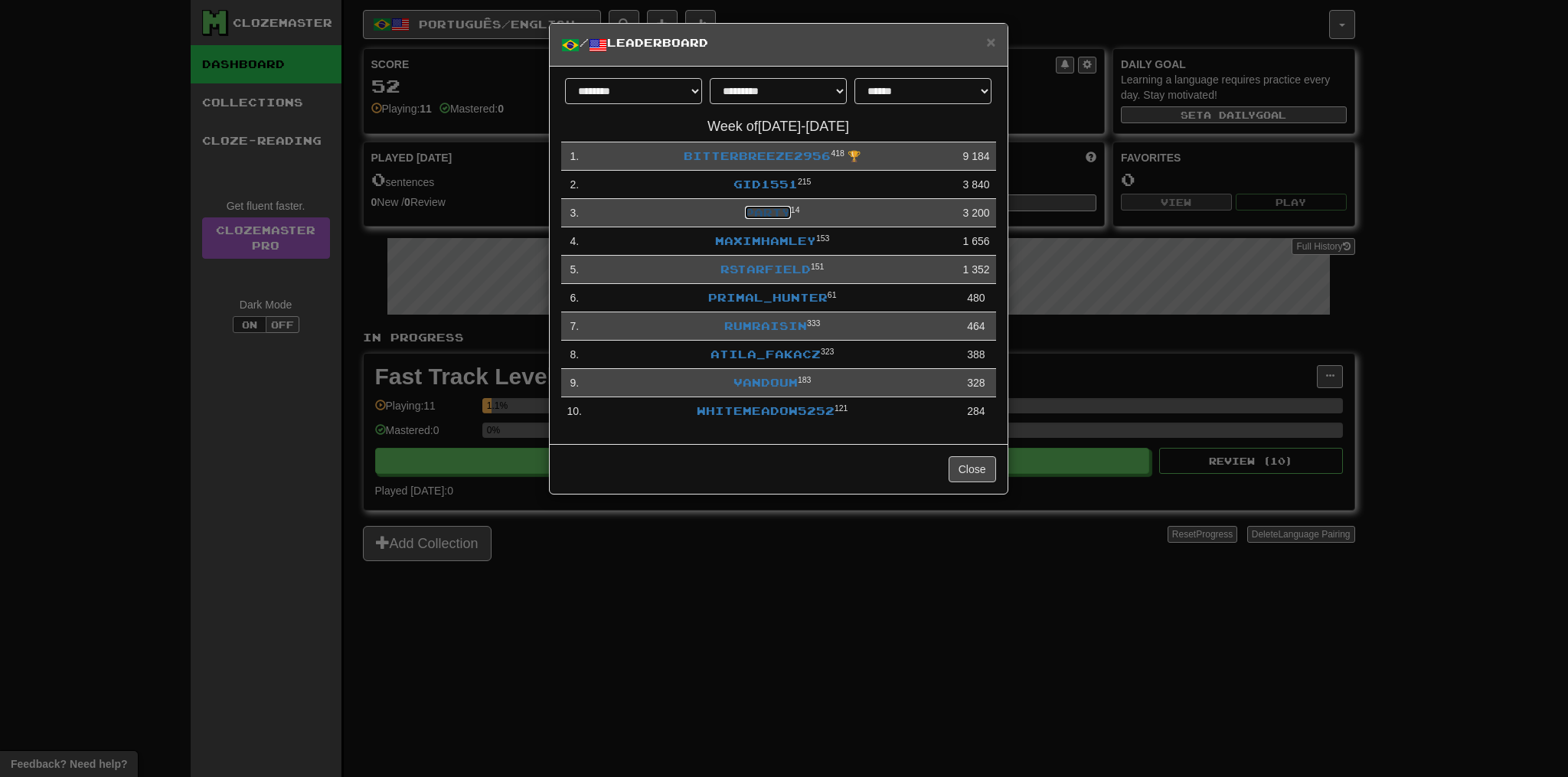
click at [781, 212] on link "Party" at bounding box center [767, 212] width 46 height 13
